Goal: Transaction & Acquisition: Purchase product/service

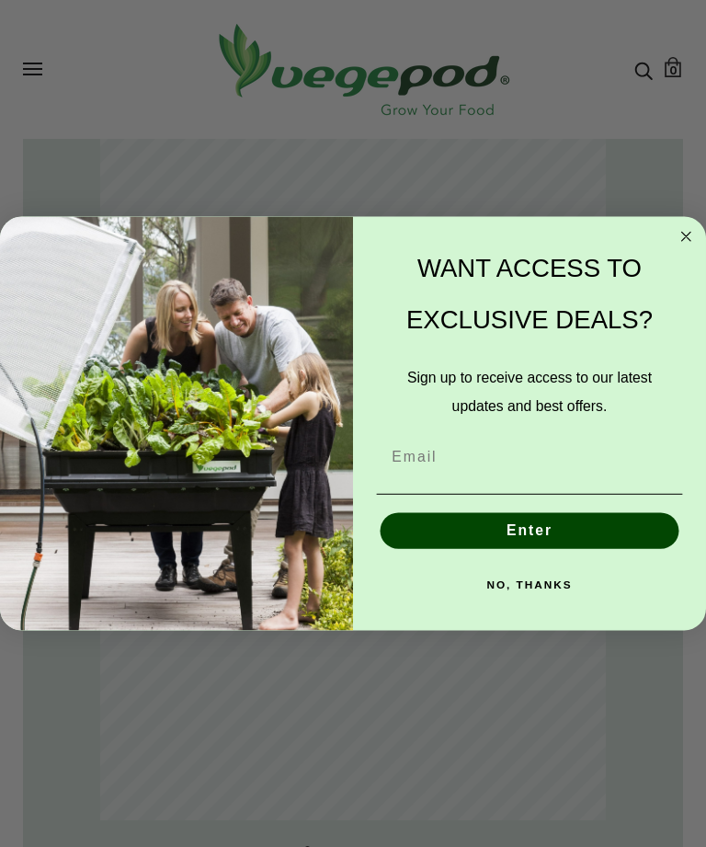
scroll to position [1450, 0]
click at [686, 246] on circle "Close dialog" at bounding box center [686, 236] width 20 height 20
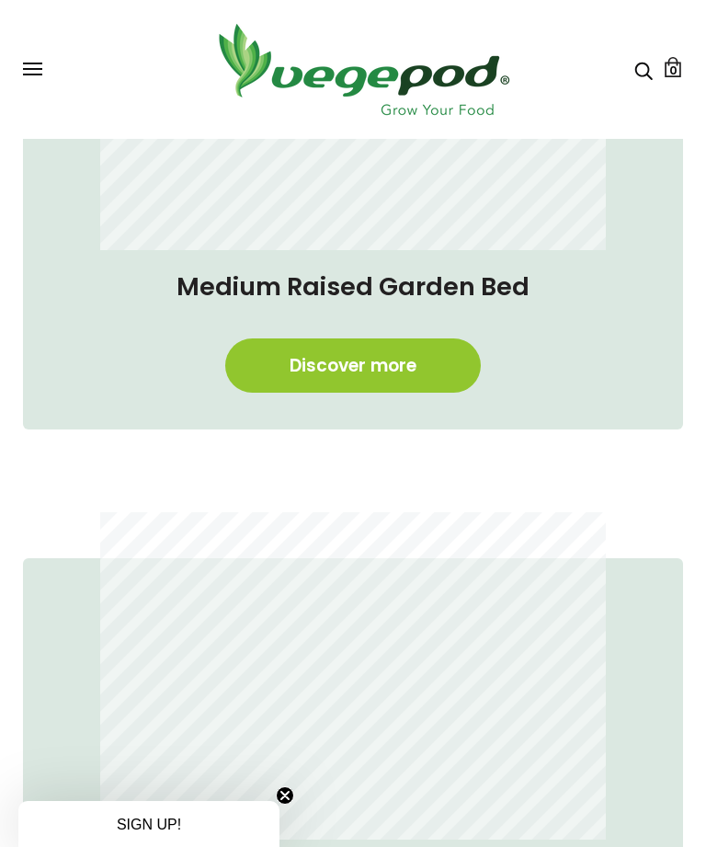
click at [402, 369] on link "Discover more" at bounding box center [353, 365] width 256 height 54
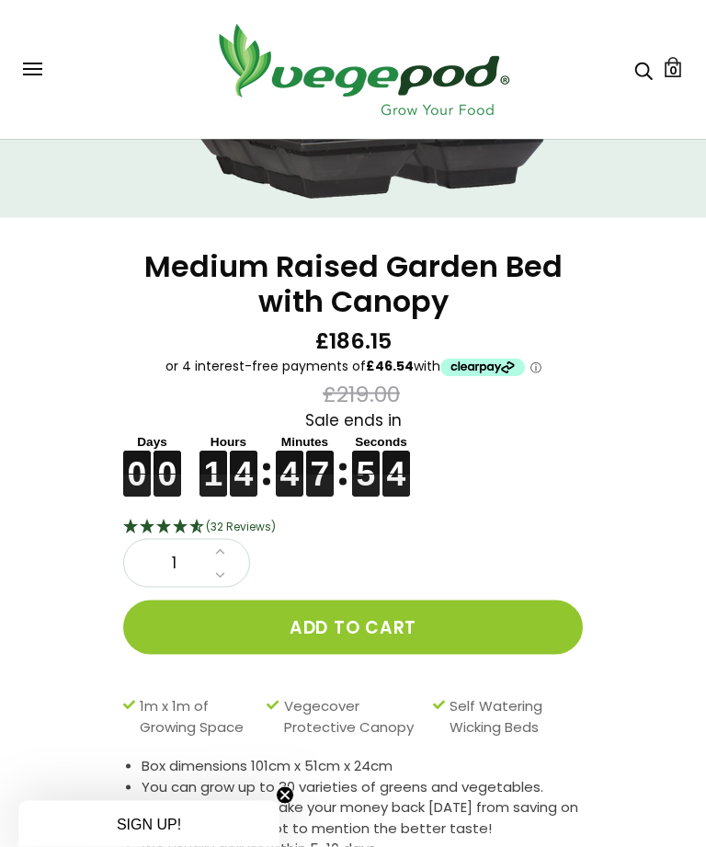
scroll to position [415, 0]
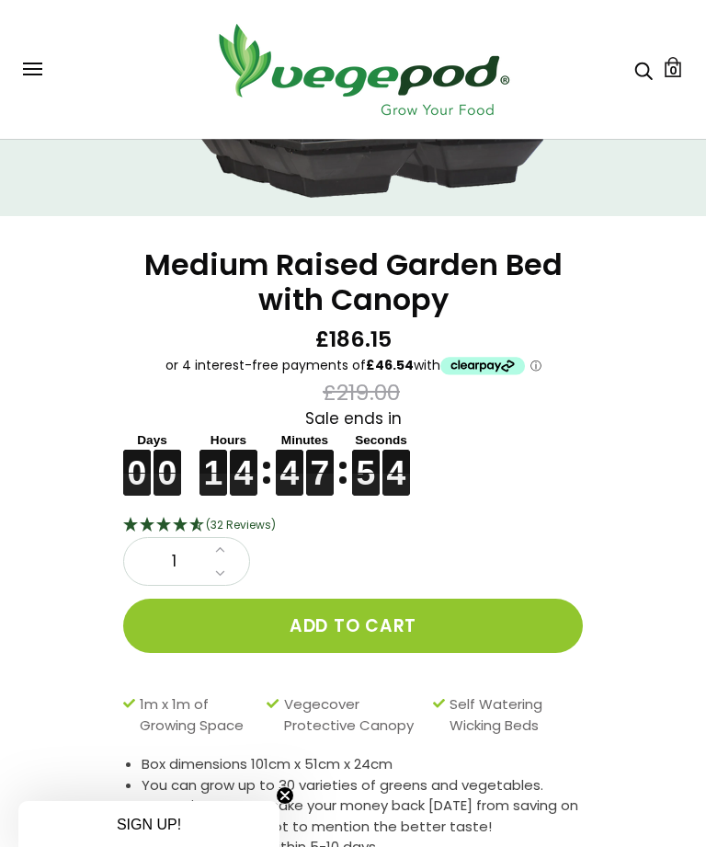
click at [464, 616] on button "Add to cart" at bounding box center [353, 625] width 460 height 54
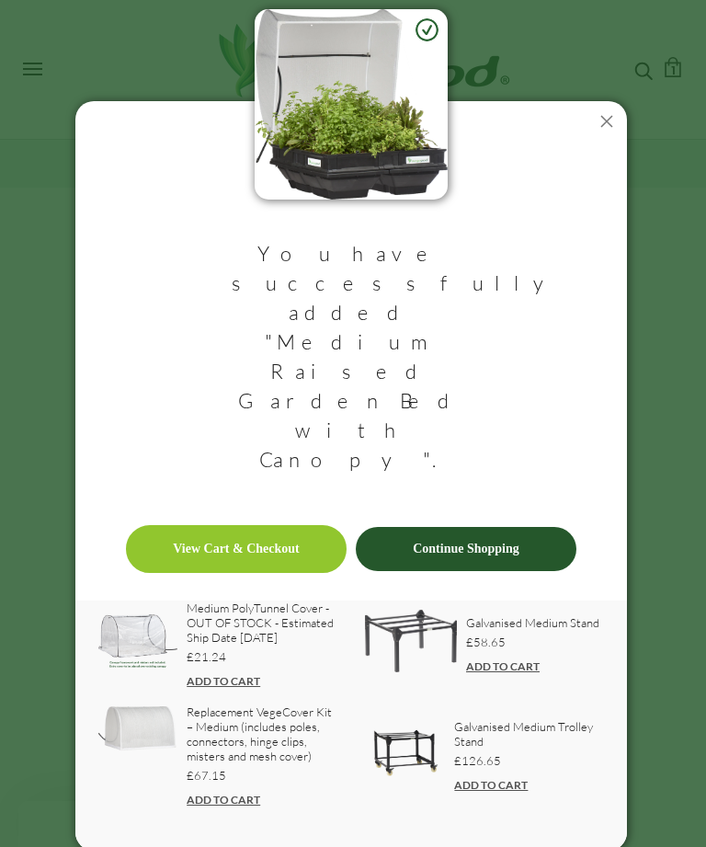
scroll to position [443, 0]
click at [487, 778] on link "ADD TO CART" at bounding box center [491, 785] width 74 height 14
click at [509, 748] on p "£126.65" at bounding box center [529, 760] width 150 height 24
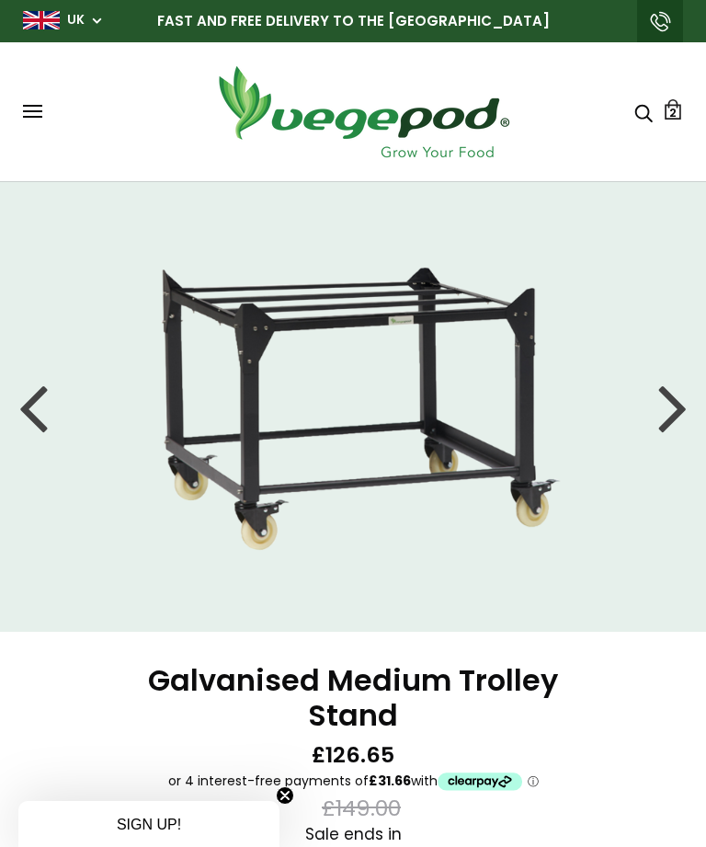
click at [665, 119] on link "2" at bounding box center [673, 109] width 20 height 20
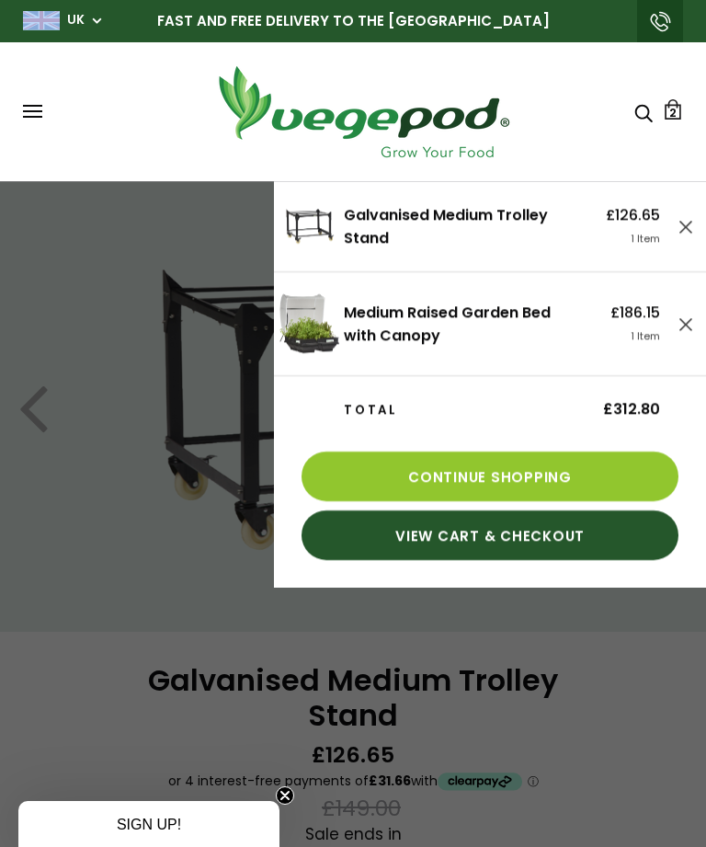
click at [539, 537] on link "View Cart & Checkout" at bounding box center [489, 535] width 377 height 50
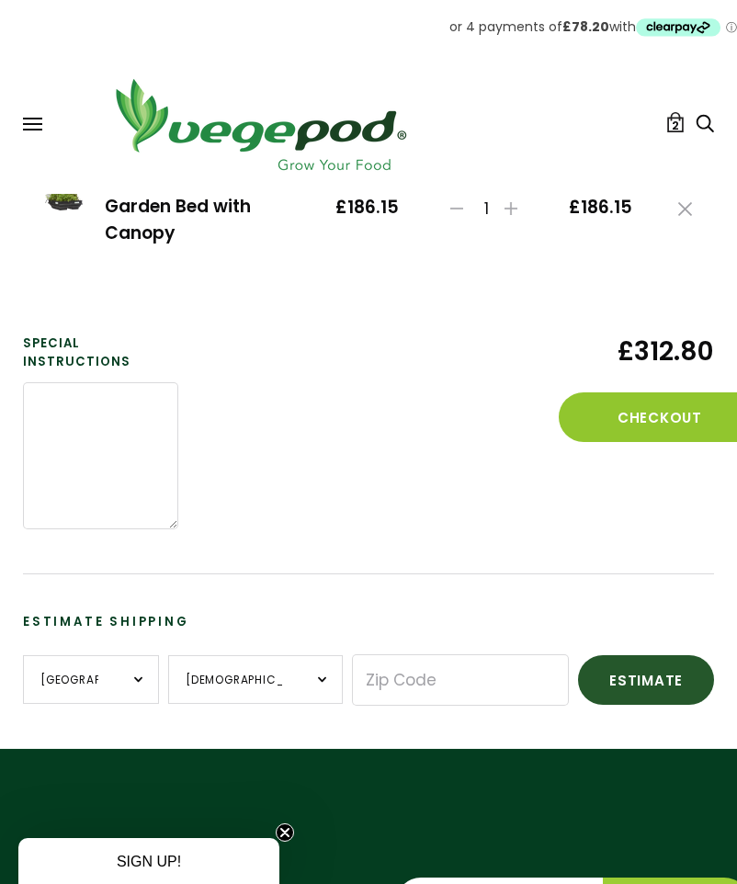
scroll to position [379, 0]
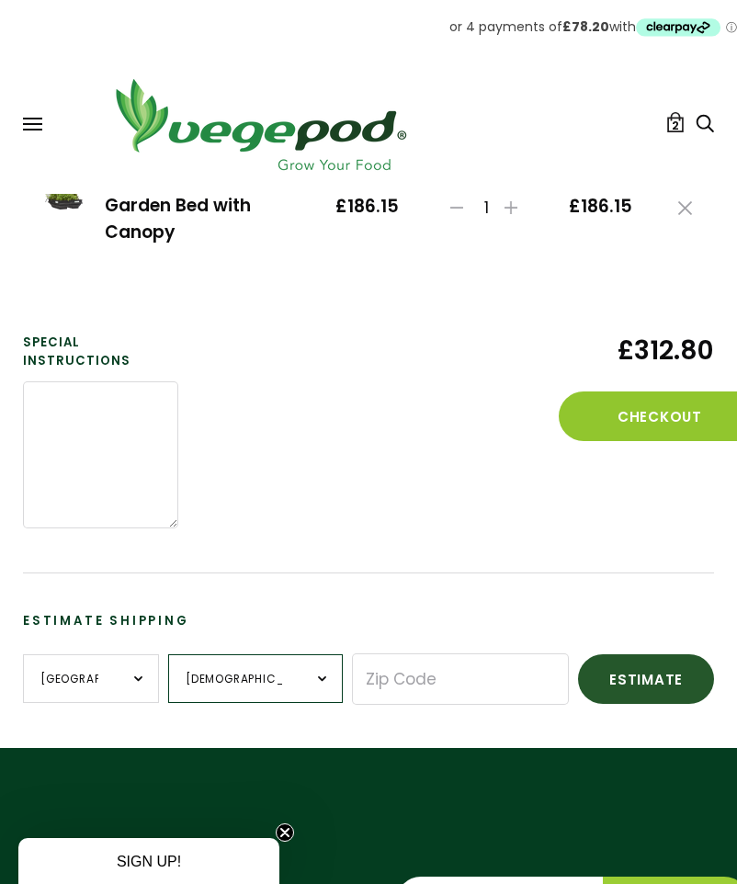
click at [307, 676] on select "British Forces England Northern Ireland Scotland Wales" at bounding box center [255, 678] width 175 height 49
select select "England"
click at [490, 681] on input "Zip Code" at bounding box center [460, 678] width 217 height 51
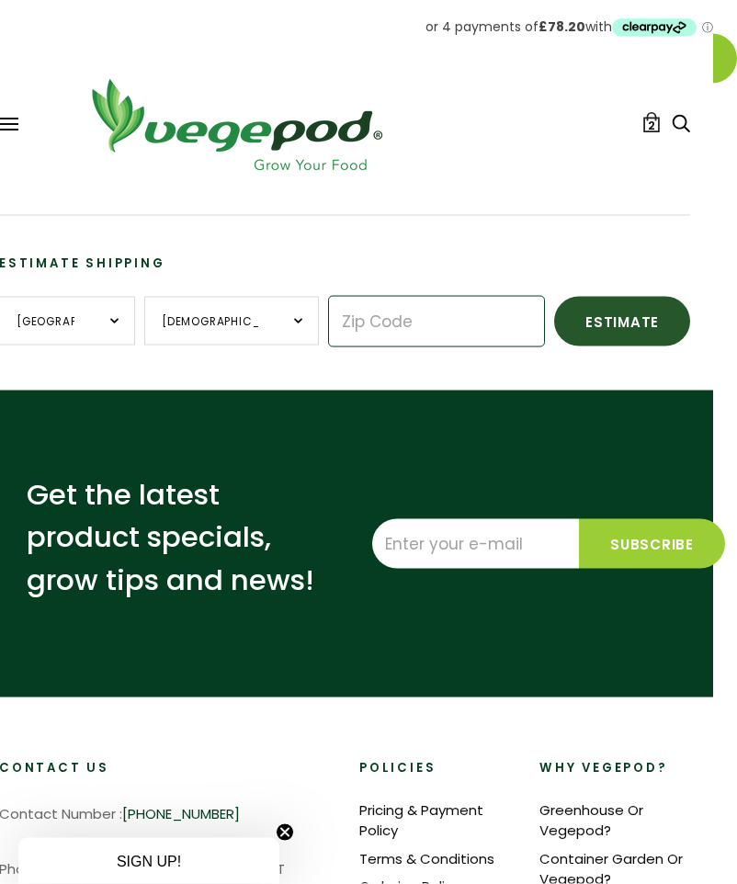
scroll to position [430, 23]
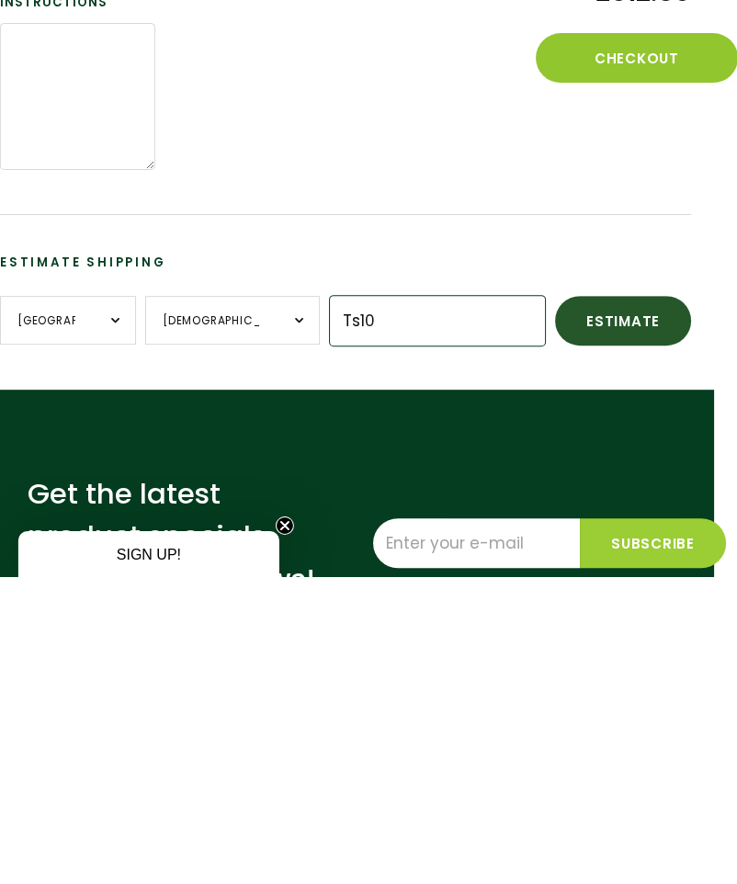
type input "TS10 2NY"
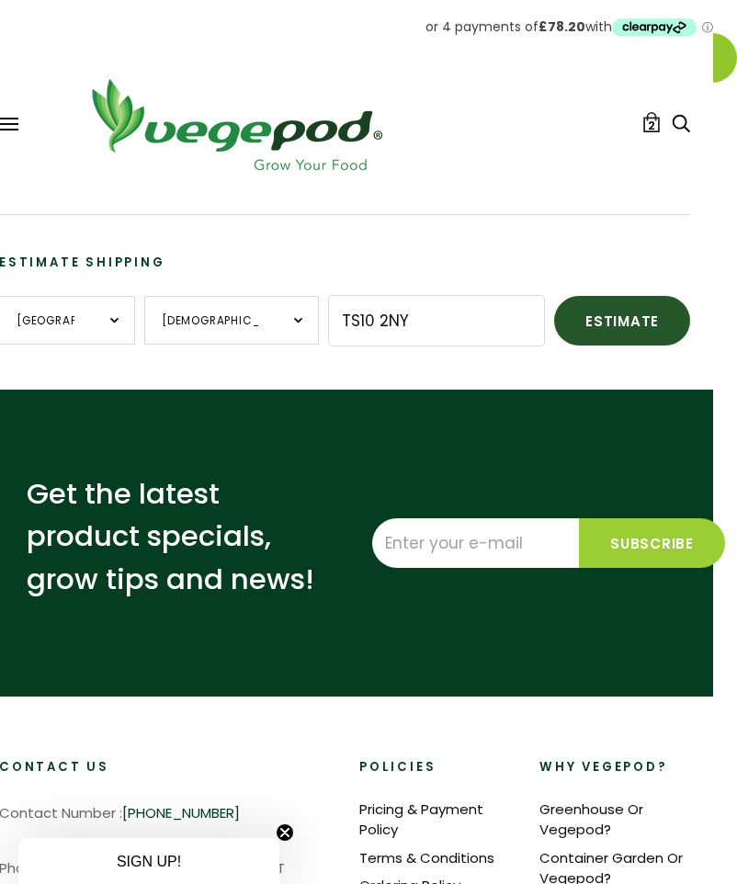
click at [615, 331] on button "Estimate" at bounding box center [622, 321] width 136 height 50
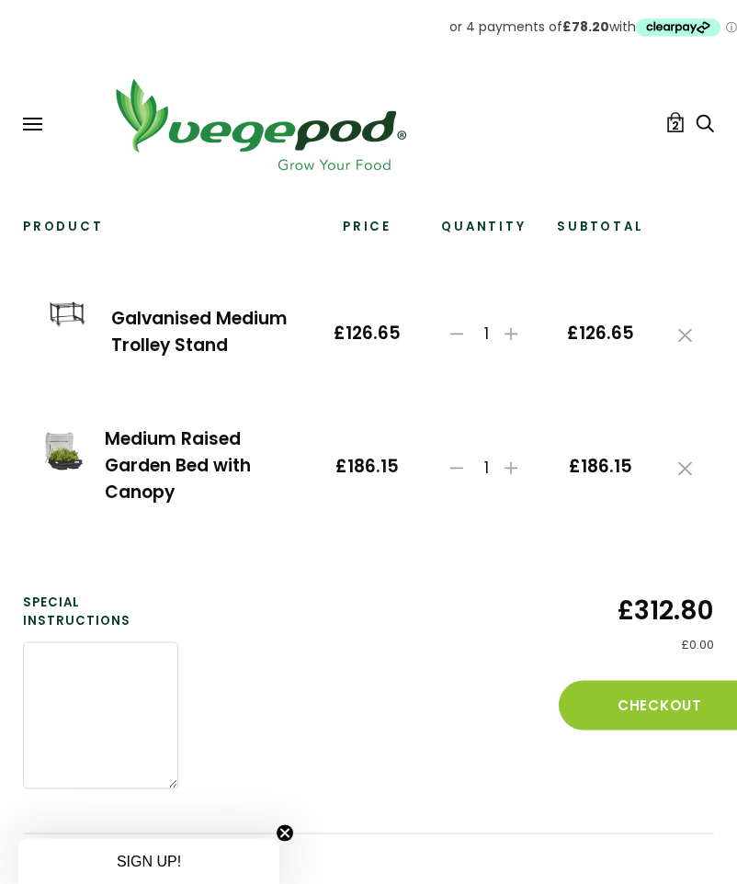
scroll to position [118, 0]
click at [655, 711] on button "Checkout" at bounding box center [660, 706] width 202 height 50
